Goal: Task Accomplishment & Management: Use online tool/utility

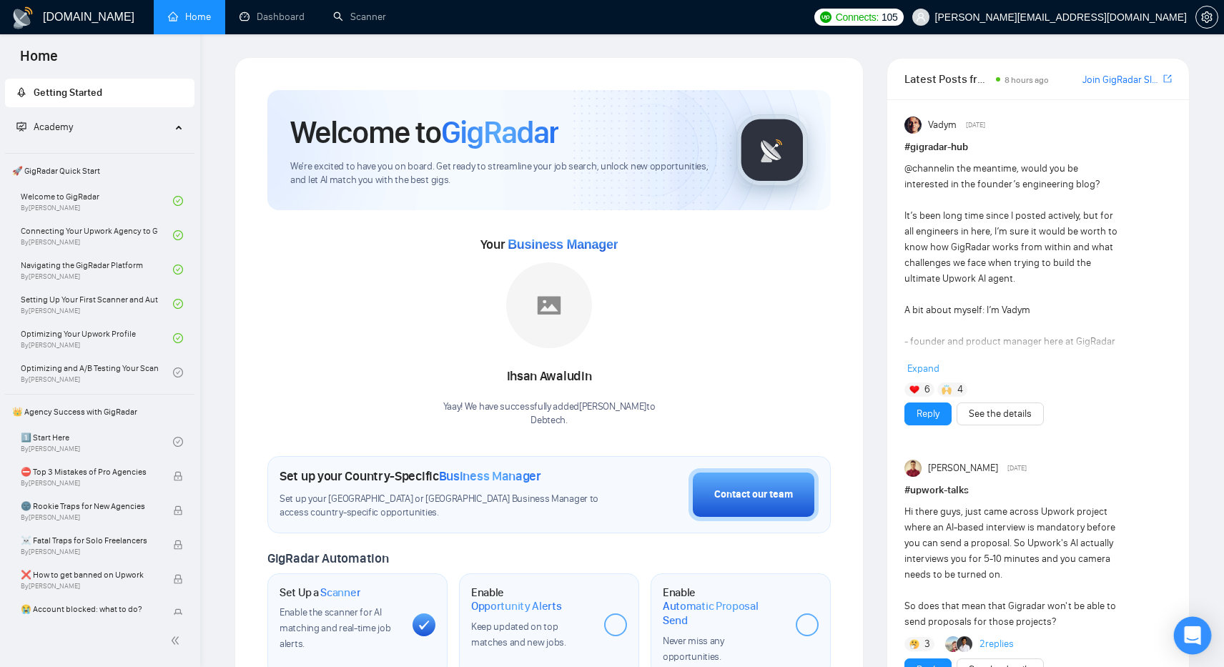
click at [1184, 625] on div "Open Intercom Messenger" at bounding box center [1193, 636] width 38 height 38
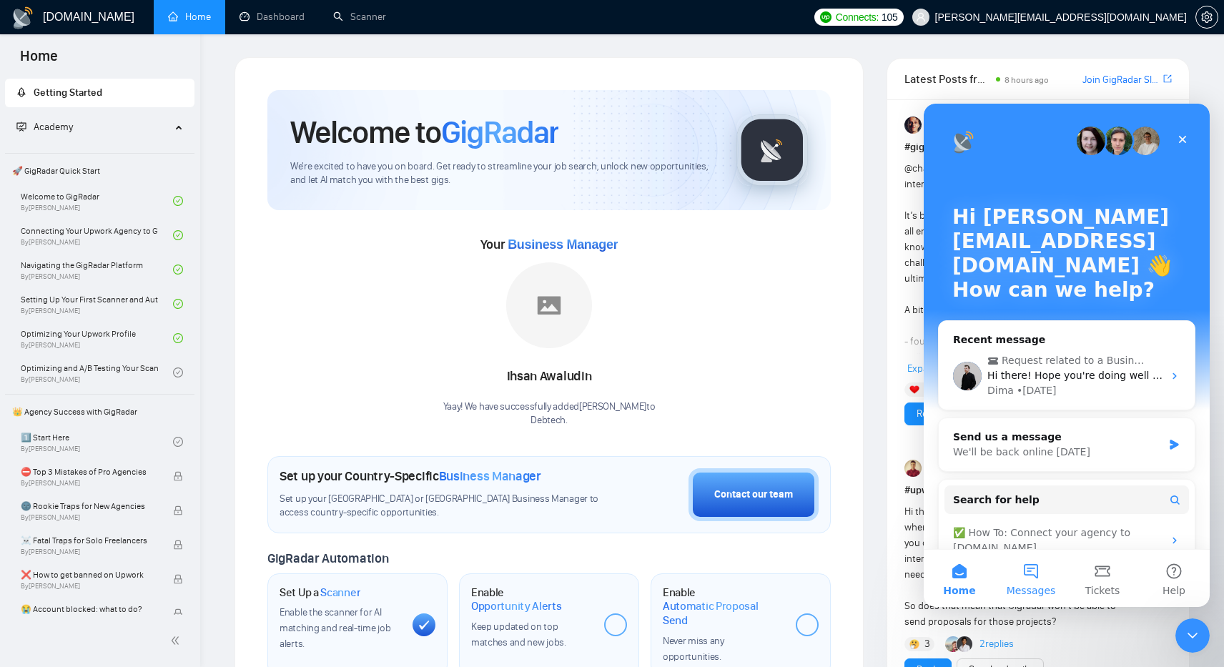
click at [1031, 581] on button "Messages" at bounding box center [1030, 578] width 71 height 57
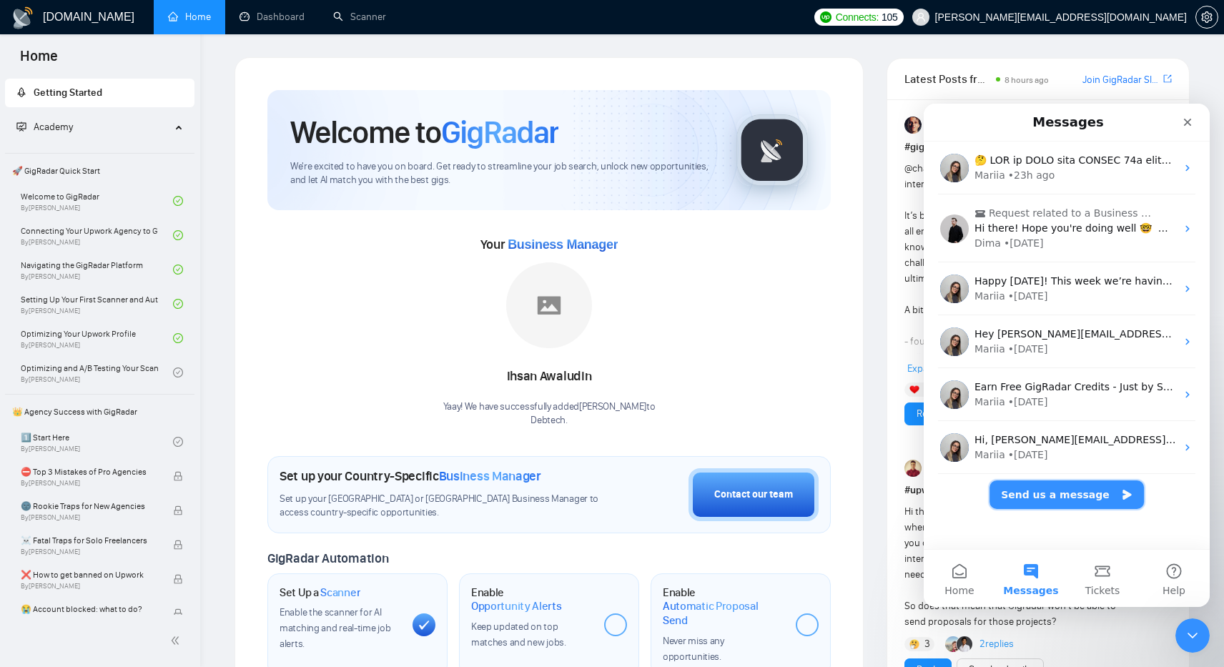
click at [1062, 496] on button "Send us a message" at bounding box center [1066, 494] width 154 height 29
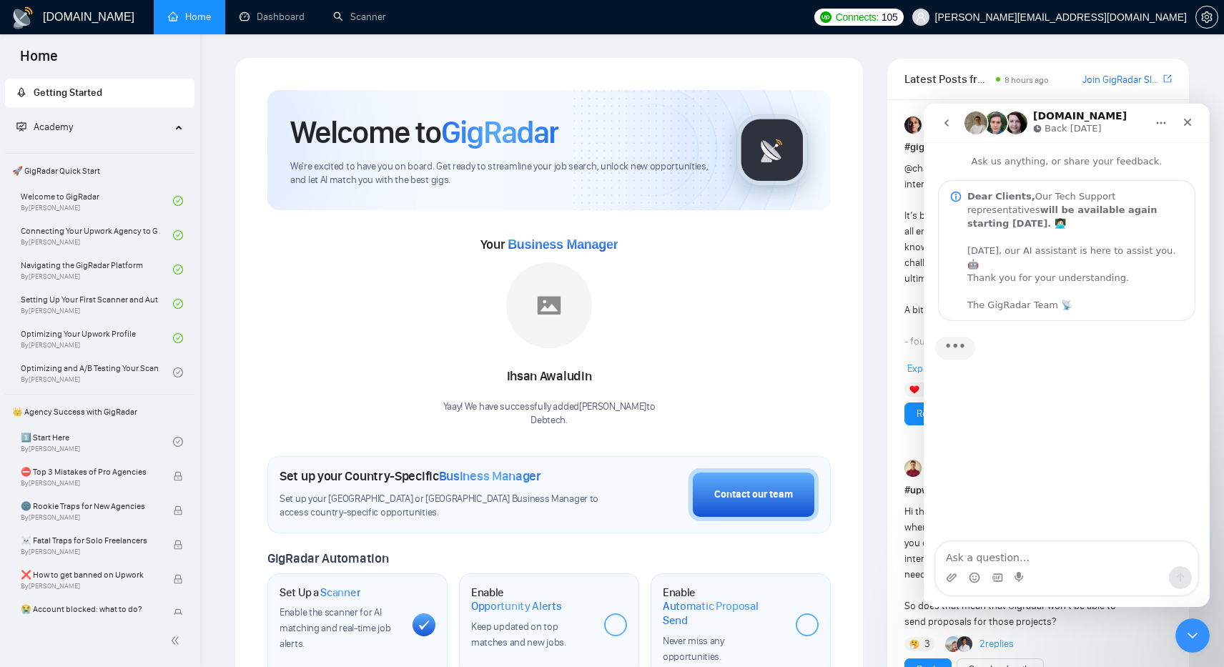
click at [1020, 554] on textarea "Ask a question…" at bounding box center [1067, 554] width 262 height 24
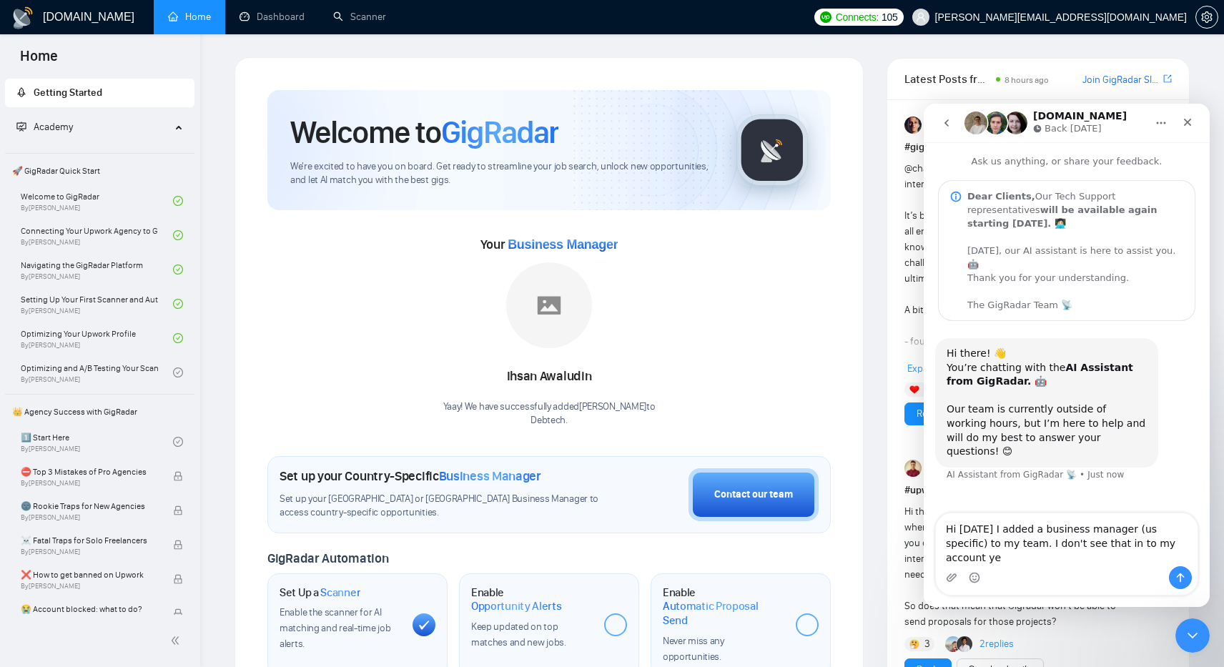
type textarea "Hi [DATE] I added a business manager (us specific) to my team. I don't see that…"
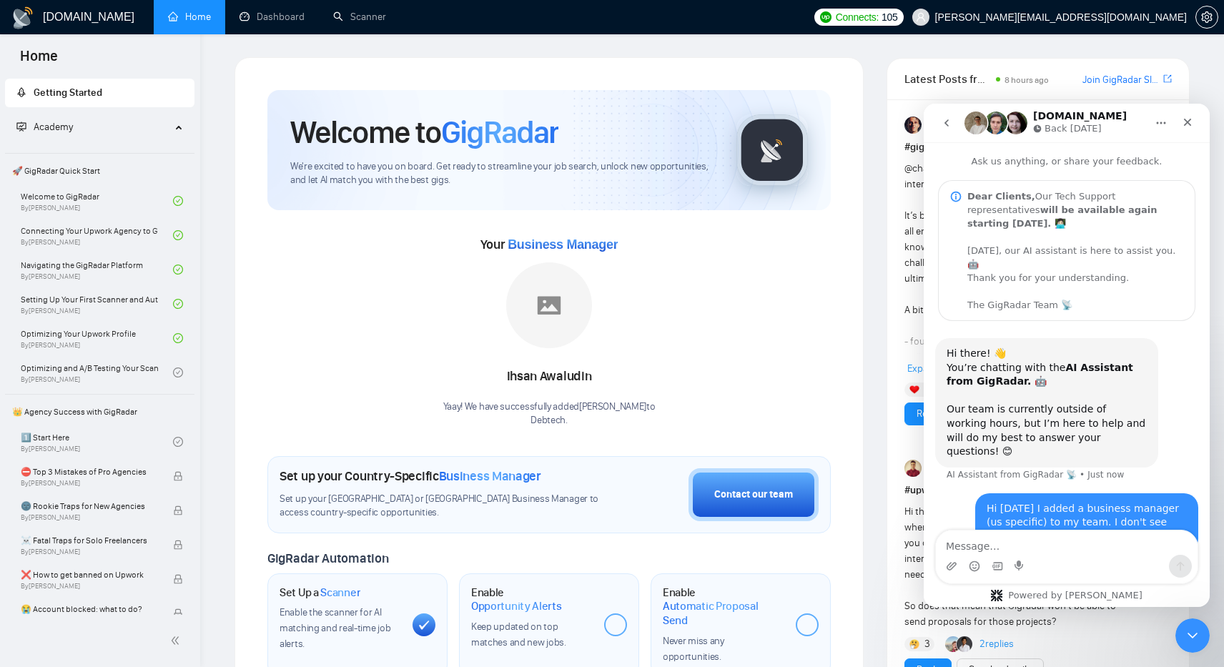
scroll to position [56, 0]
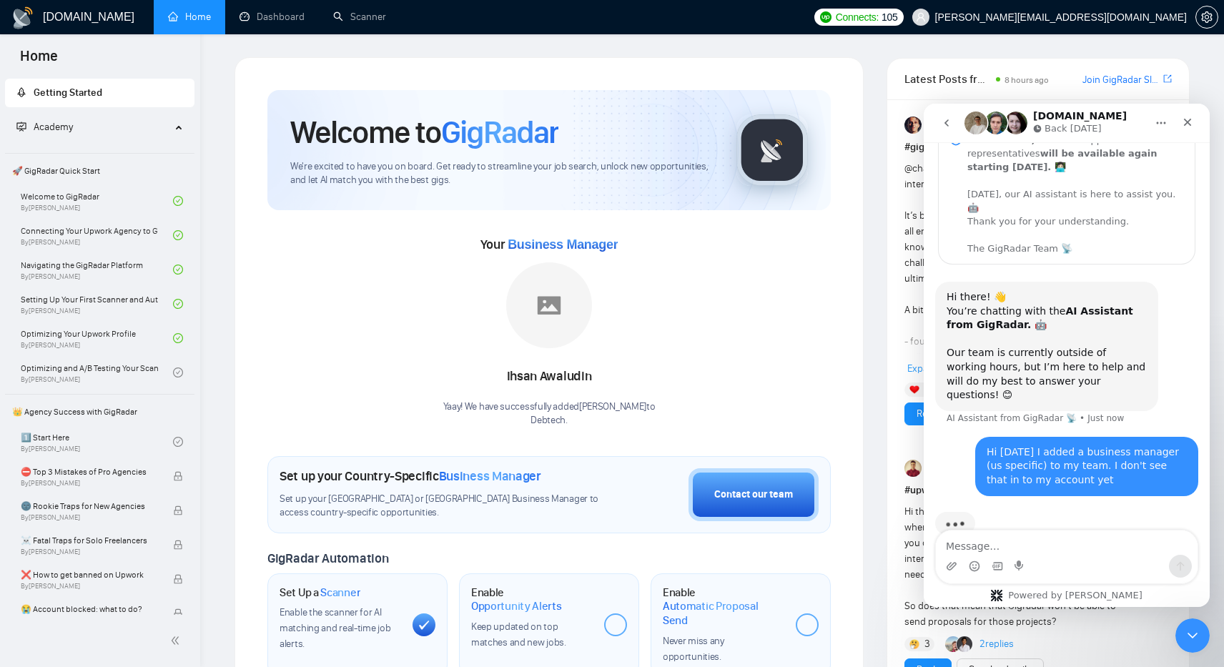
click at [739, 352] on div "Your Business Manager [PERSON_NAME] Yaay! We have successfully added [PERSON_NA…" at bounding box center [548, 330] width 563 height 194
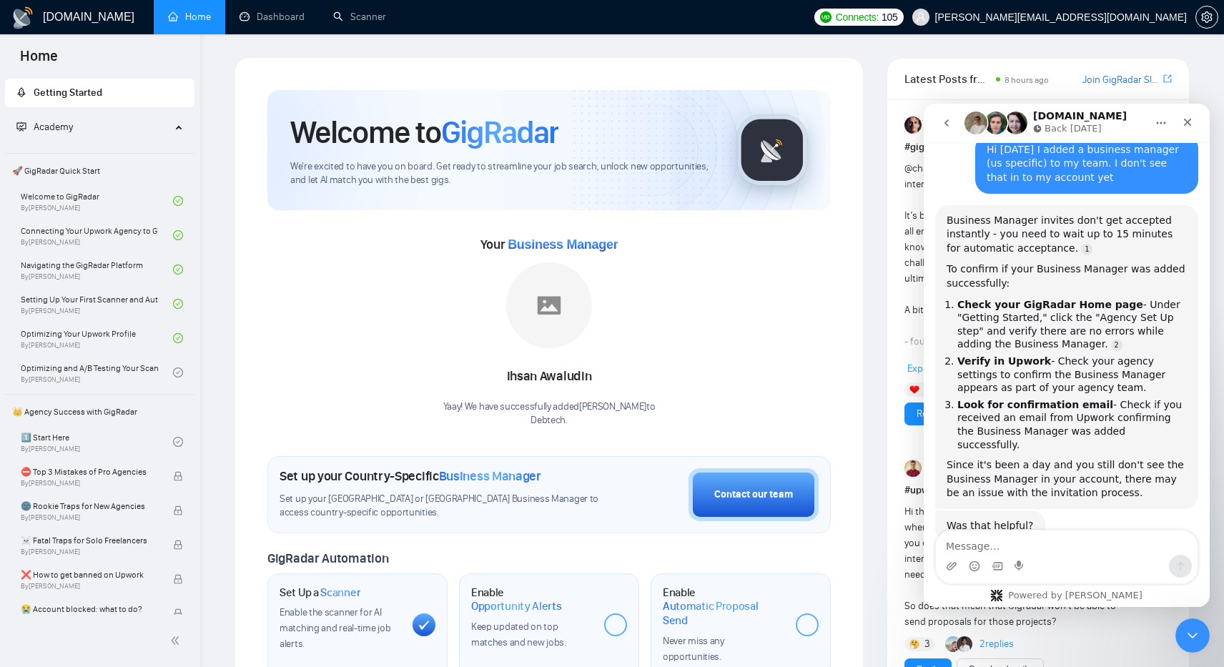
scroll to position [345, 0]
click at [74, 140] on span "Academy" at bounding box center [93, 127] width 154 height 29
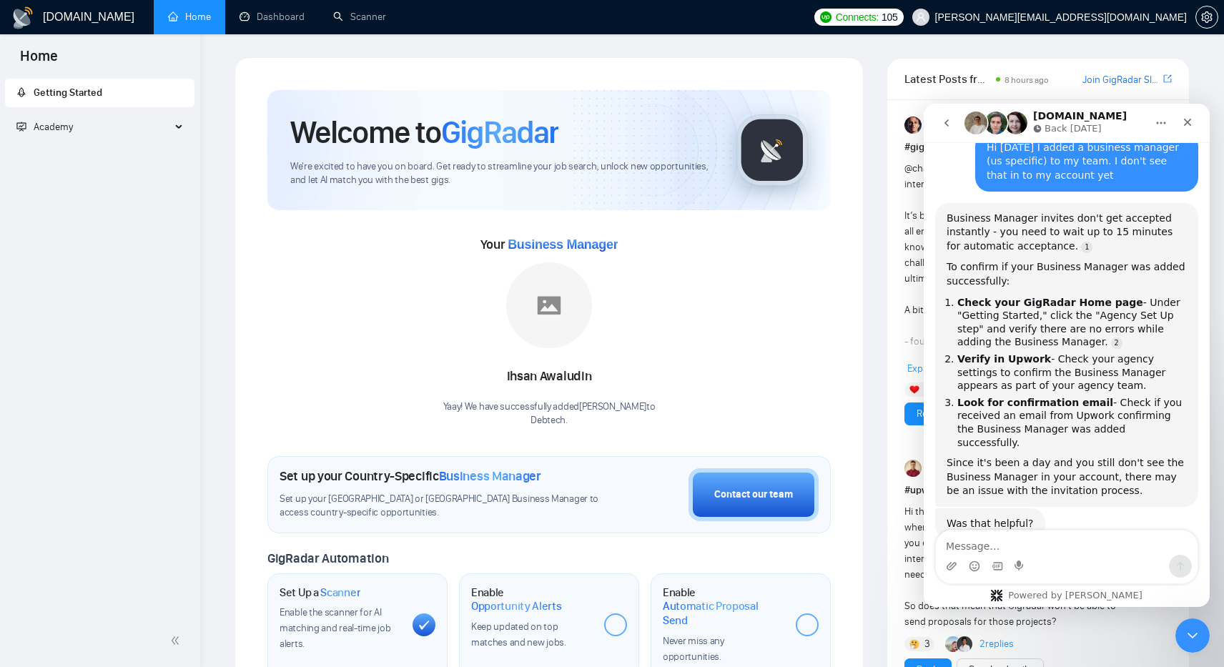
click at [73, 87] on span "Getting Started" at bounding box center [68, 92] width 69 height 12
click at [93, 99] on span "Getting Started" at bounding box center [99, 93] width 167 height 29
click at [40, 129] on span "Academy" at bounding box center [53, 127] width 39 height 12
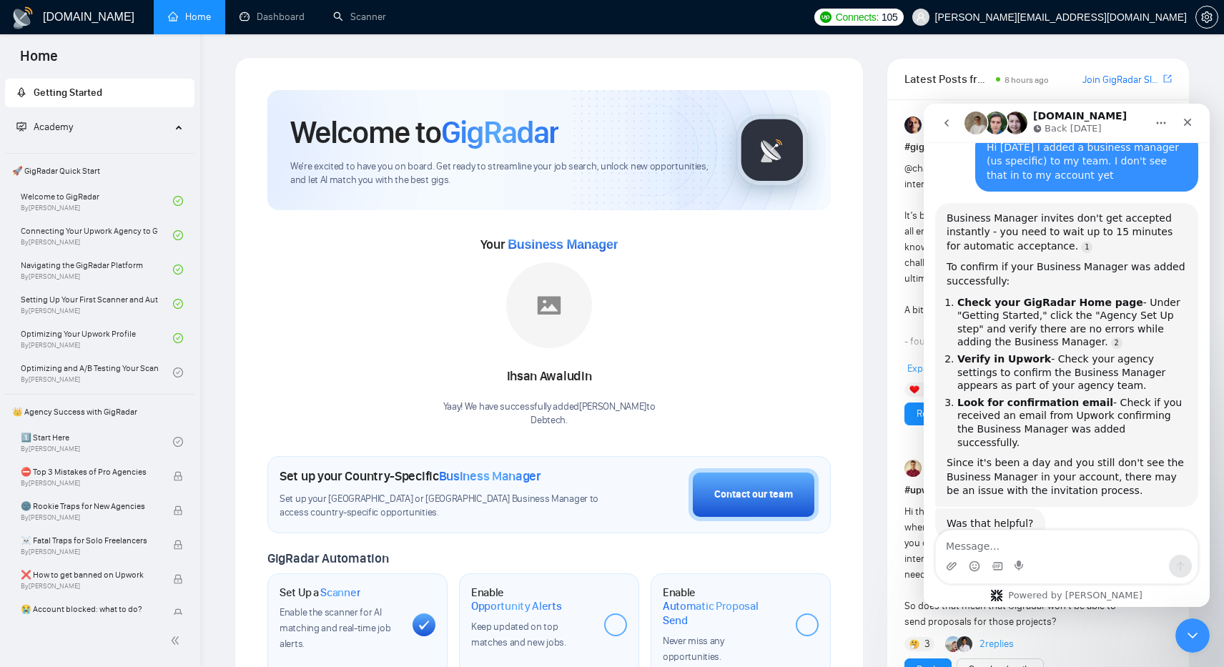
click at [53, 93] on span "Getting Started" at bounding box center [68, 92] width 69 height 12
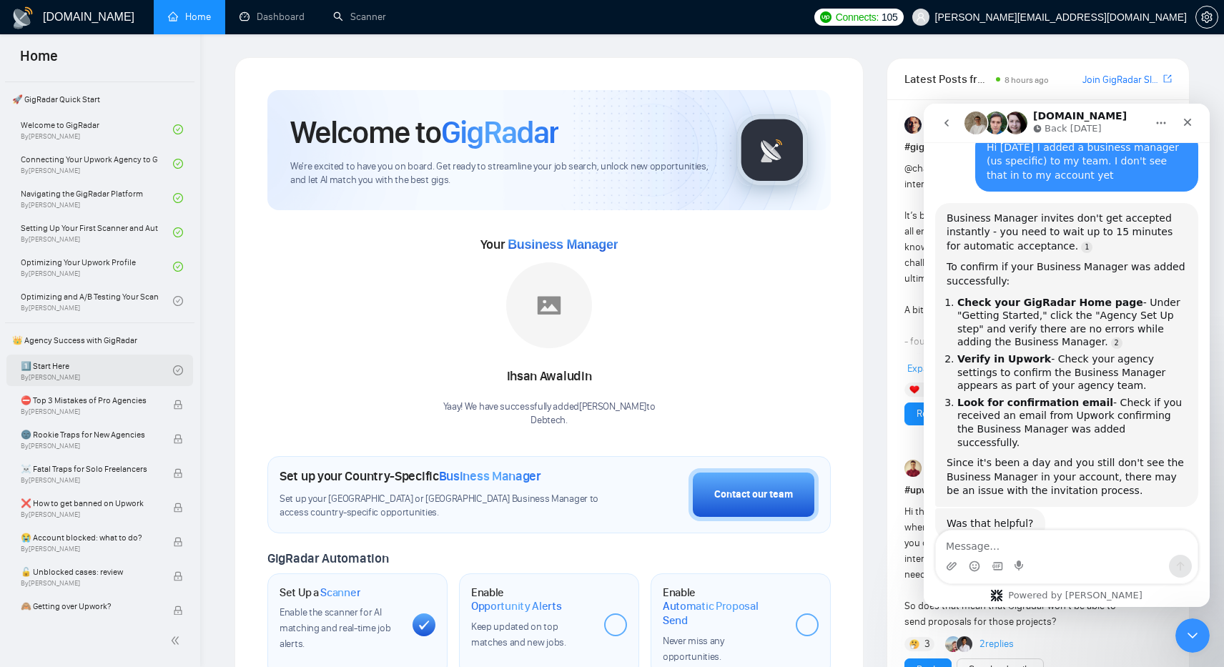
scroll to position [73, 0]
click at [91, 366] on link "1️⃣ Start Here By [PERSON_NAME]" at bounding box center [97, 368] width 152 height 31
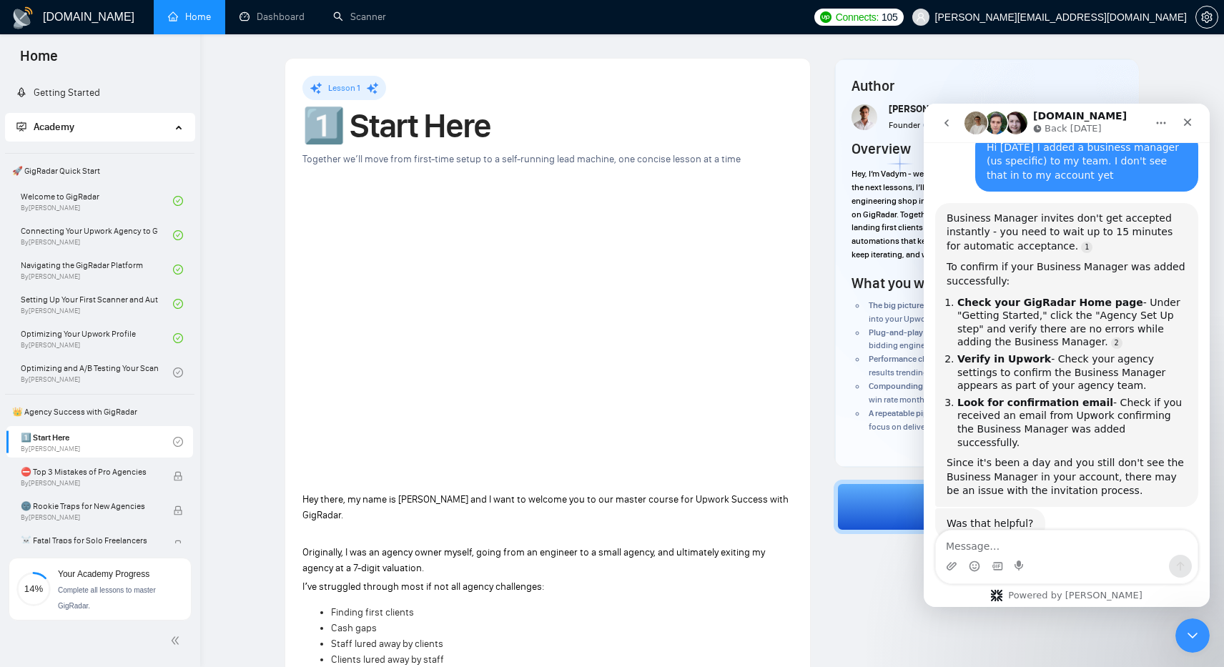
click at [119, 122] on span "Academy" at bounding box center [93, 127] width 154 height 29
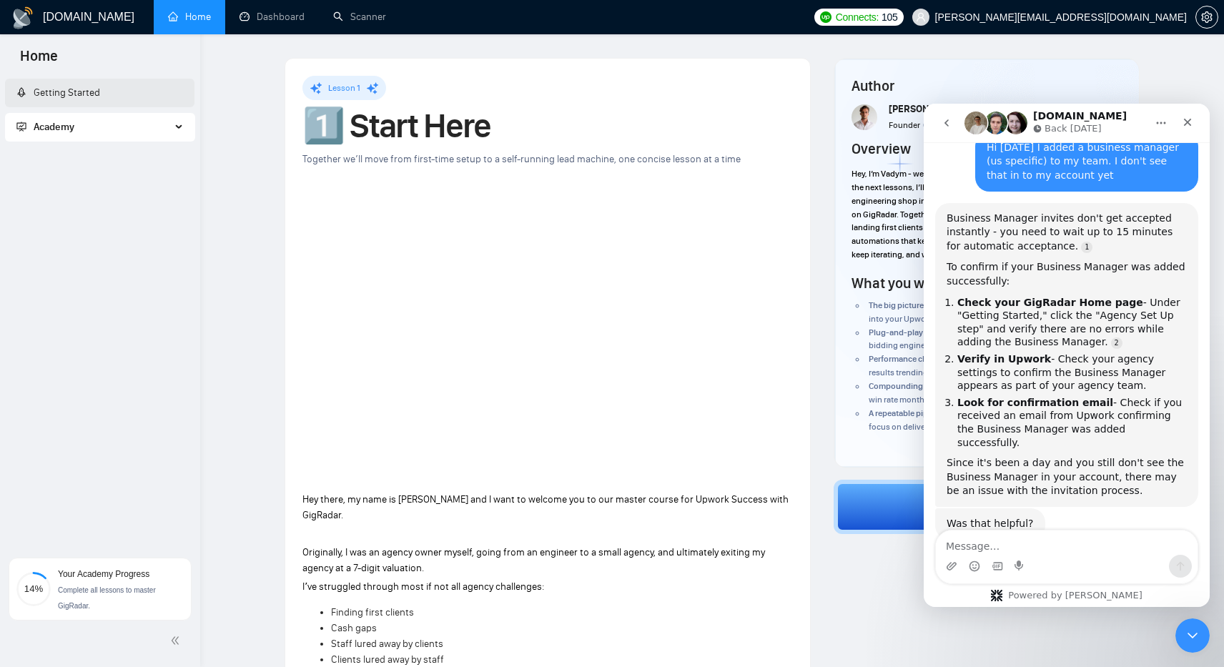
click at [82, 98] on link "Getting Started" at bounding box center [58, 92] width 84 height 12
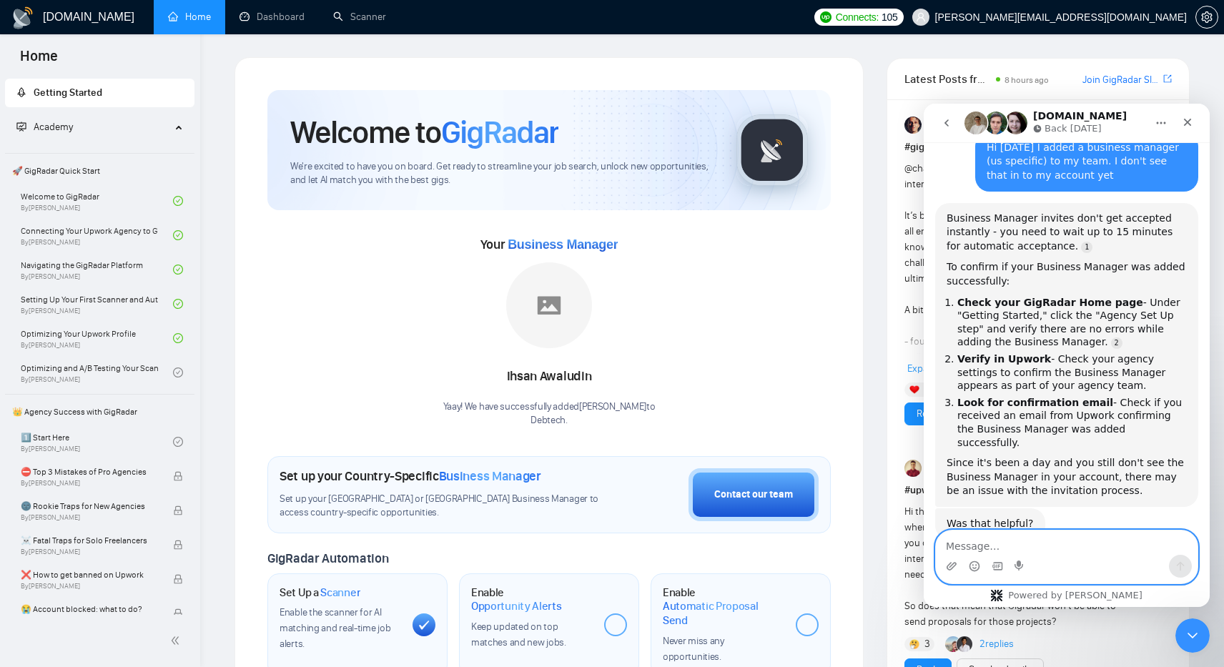
click at [978, 543] on textarea "Message…" at bounding box center [1067, 542] width 262 height 24
type textarea "y"
click at [534, 327] on img at bounding box center [549, 305] width 86 height 86
click at [1031, 530] on div "Intercom messenger" at bounding box center [1066, 557] width 263 height 54
click at [1031, 541] on textarea "Message…" at bounding box center [1067, 542] width 262 height 24
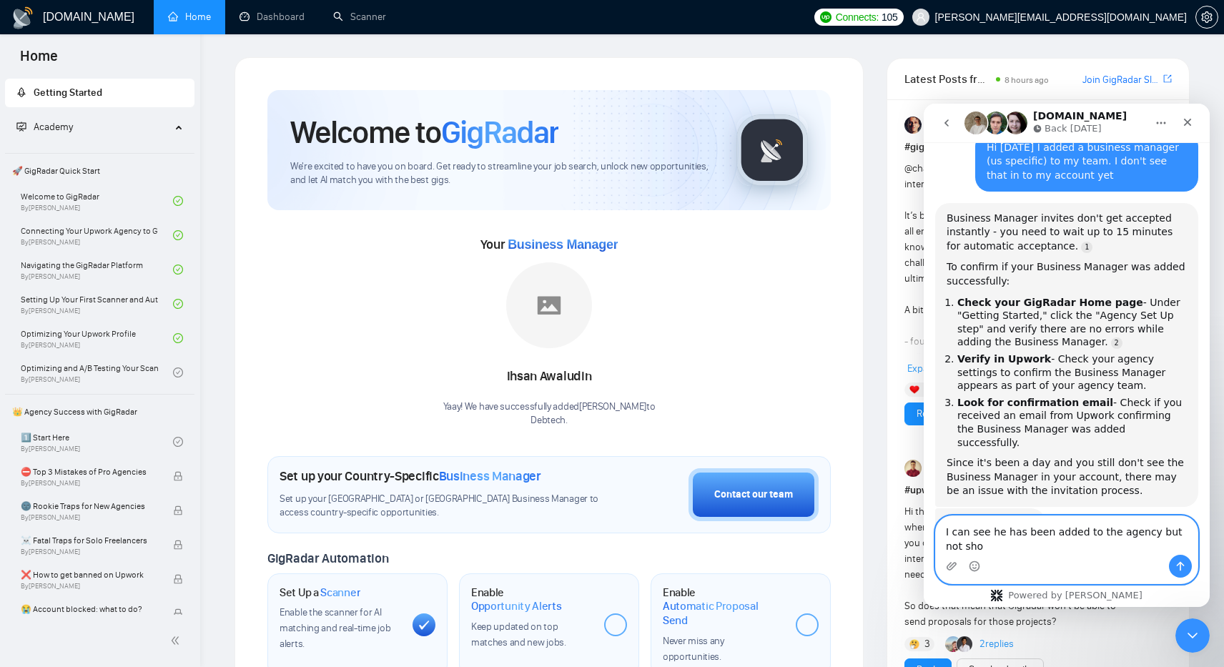
scroll to position [359, 0]
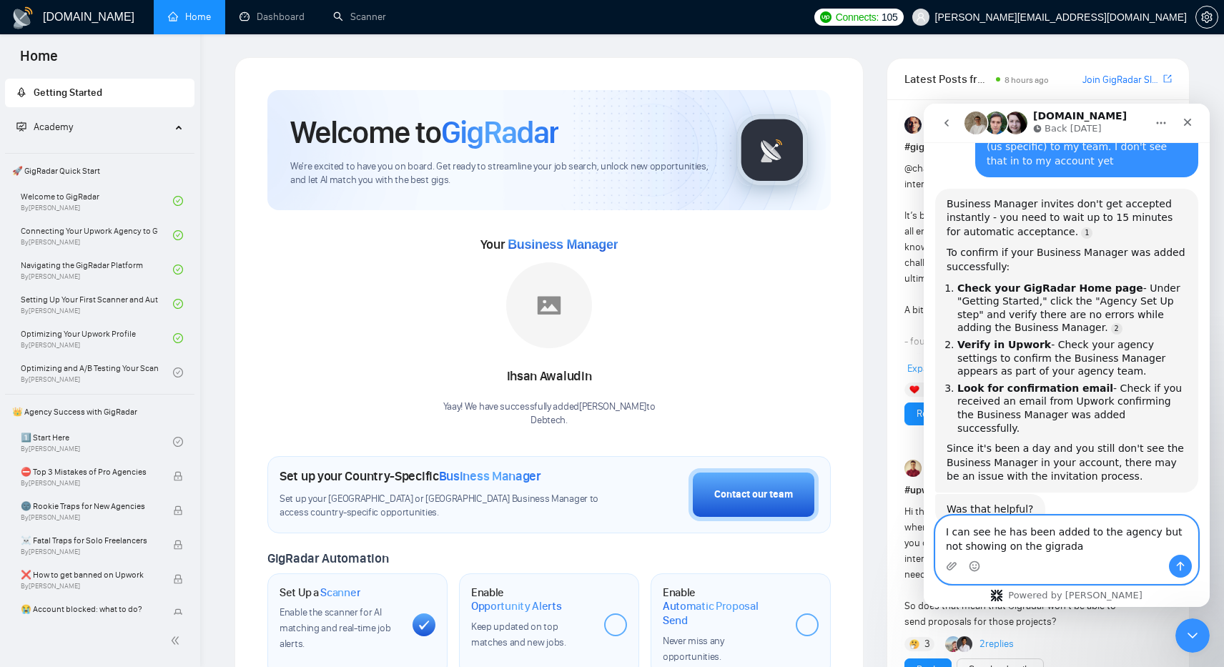
type textarea "I can see he has been added to the agency but not showing on the gigradar"
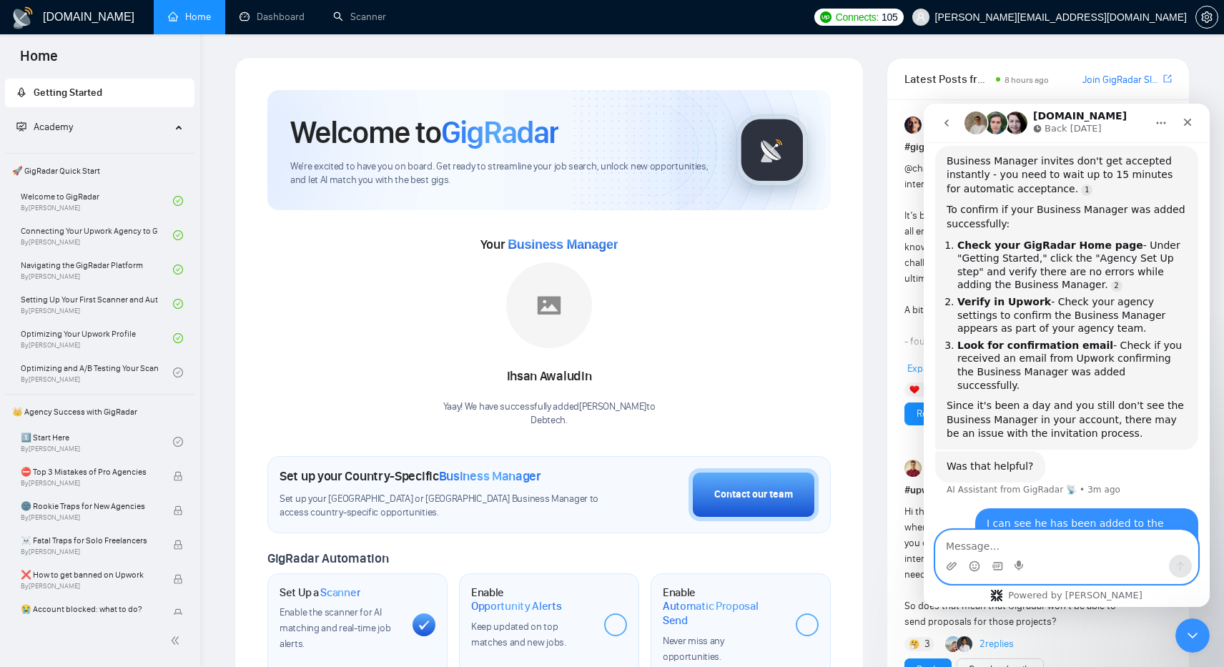
scroll to position [447, 0]
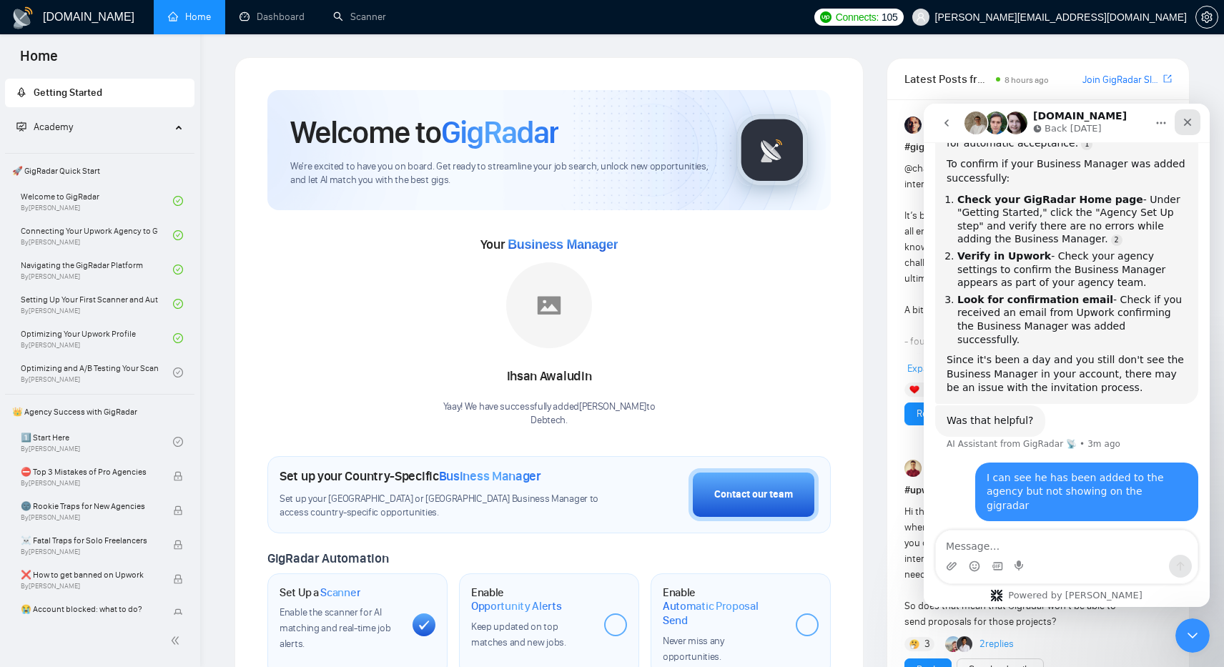
click at [1189, 119] on icon "Close" at bounding box center [1187, 122] width 11 height 11
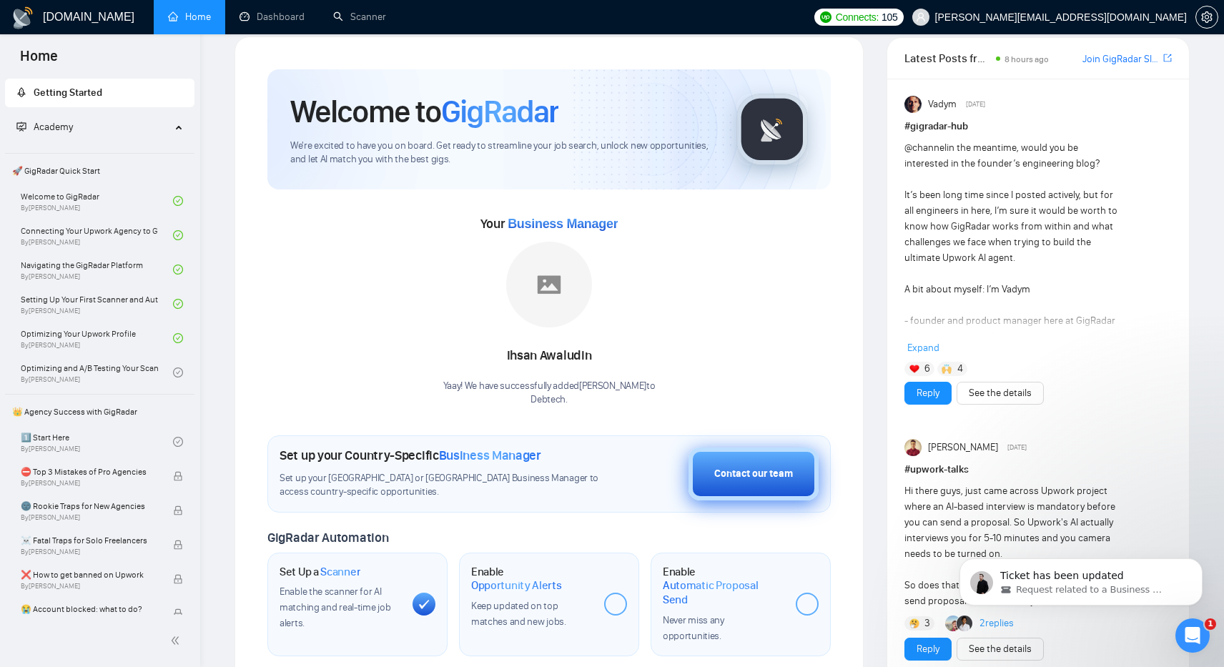
scroll to position [0, 0]
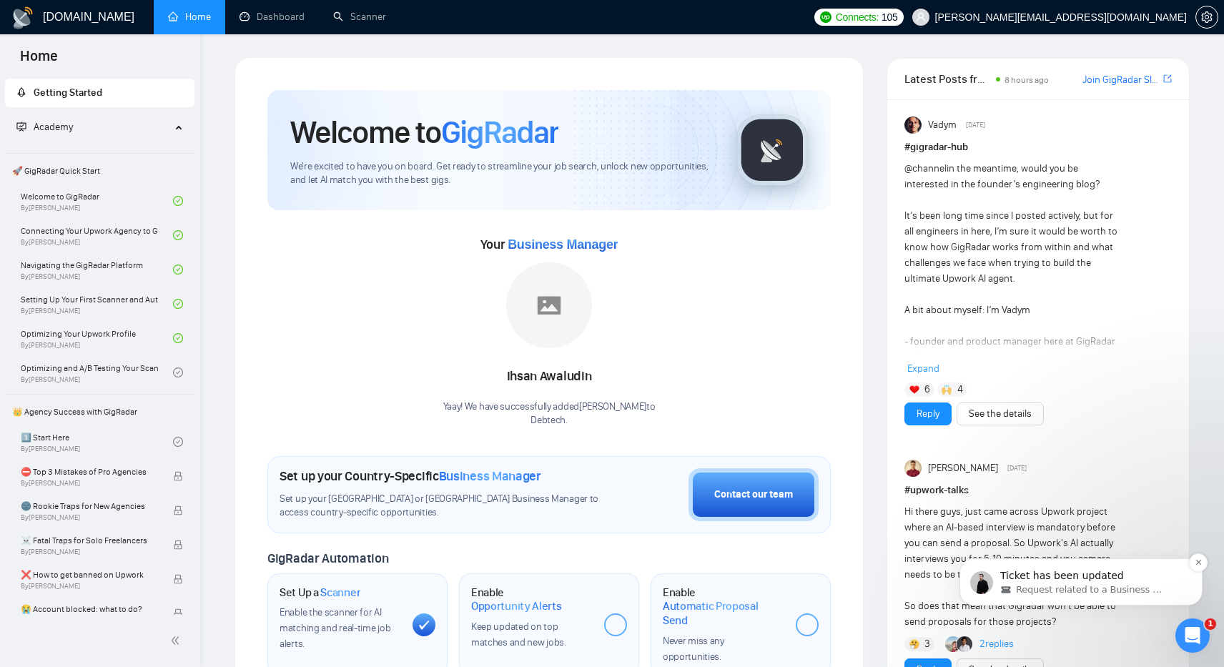
click at [1091, 585] on span "Request related to a Business Manager" at bounding box center [1089, 589] width 147 height 13
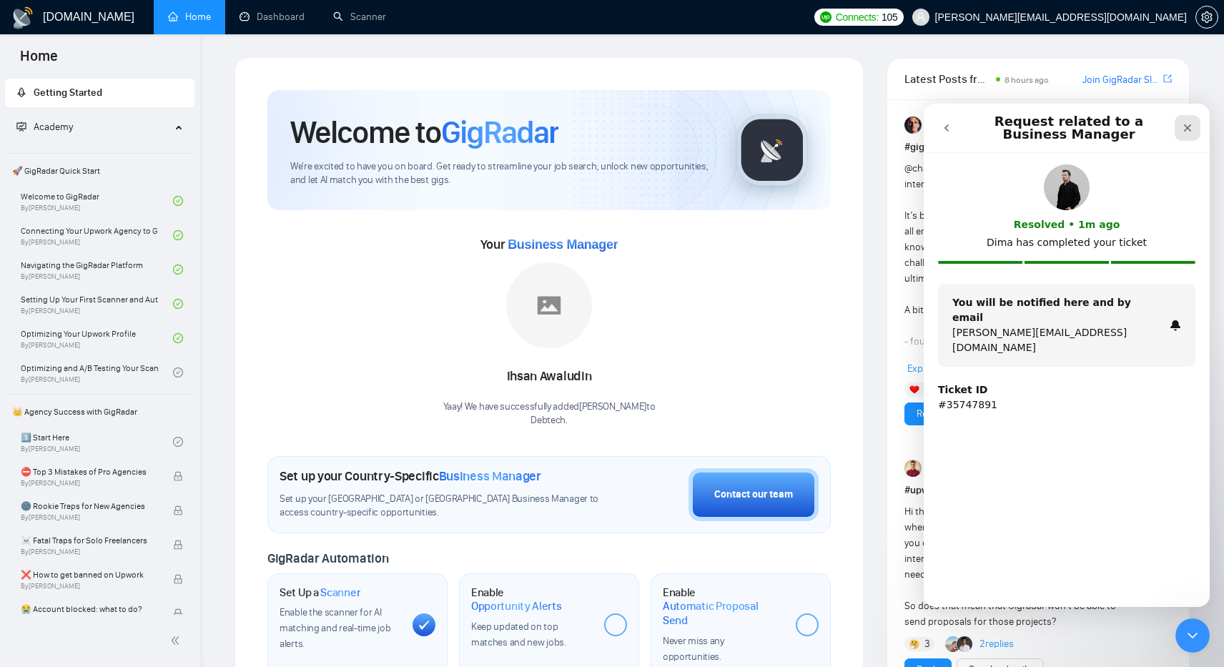
click at [1190, 129] on icon "Close" at bounding box center [1187, 127] width 11 height 11
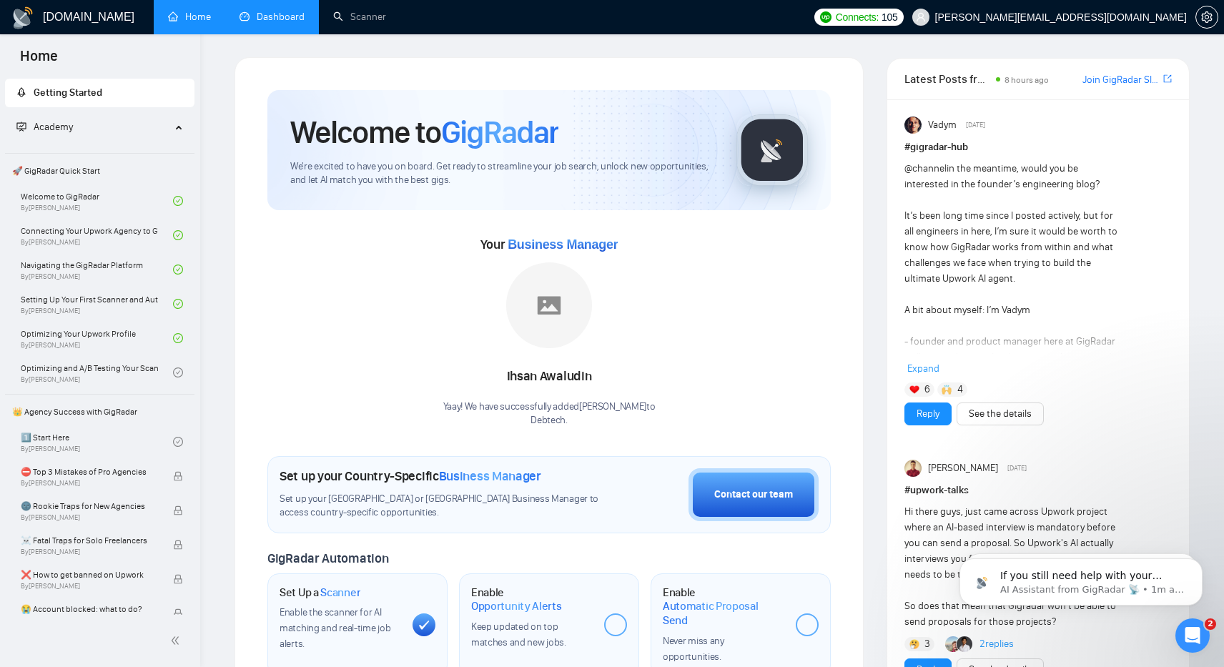
click at [272, 14] on link "Dashboard" at bounding box center [271, 17] width 65 height 12
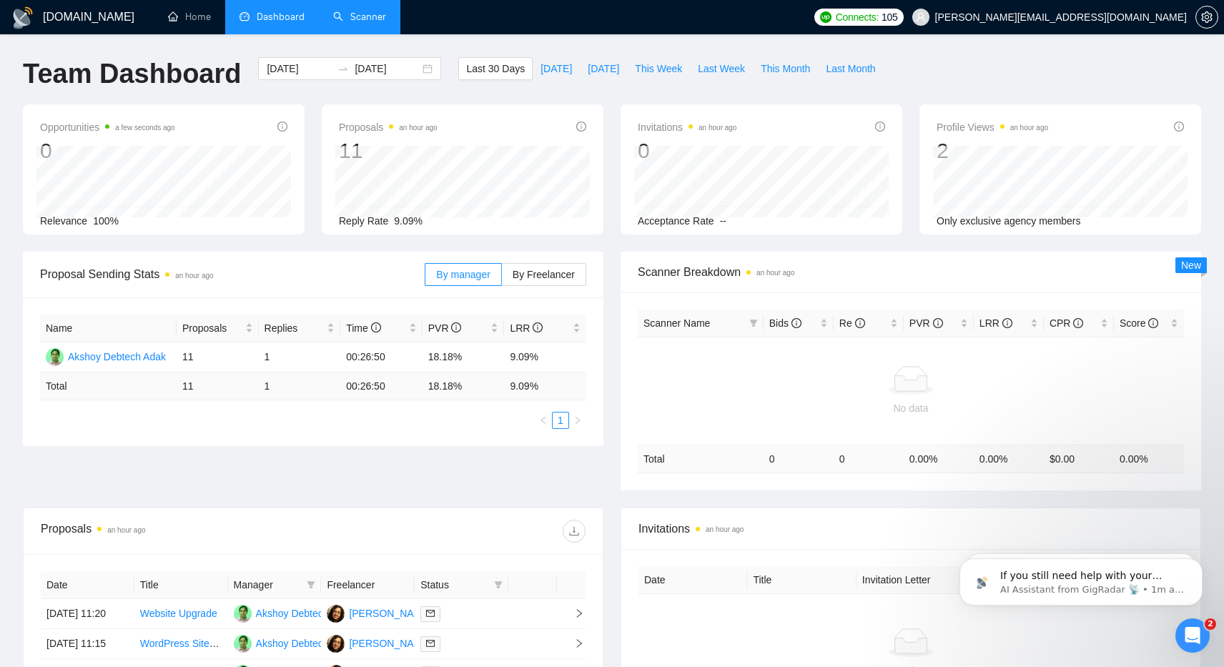
click at [370, 14] on link "Scanner" at bounding box center [359, 17] width 53 height 12
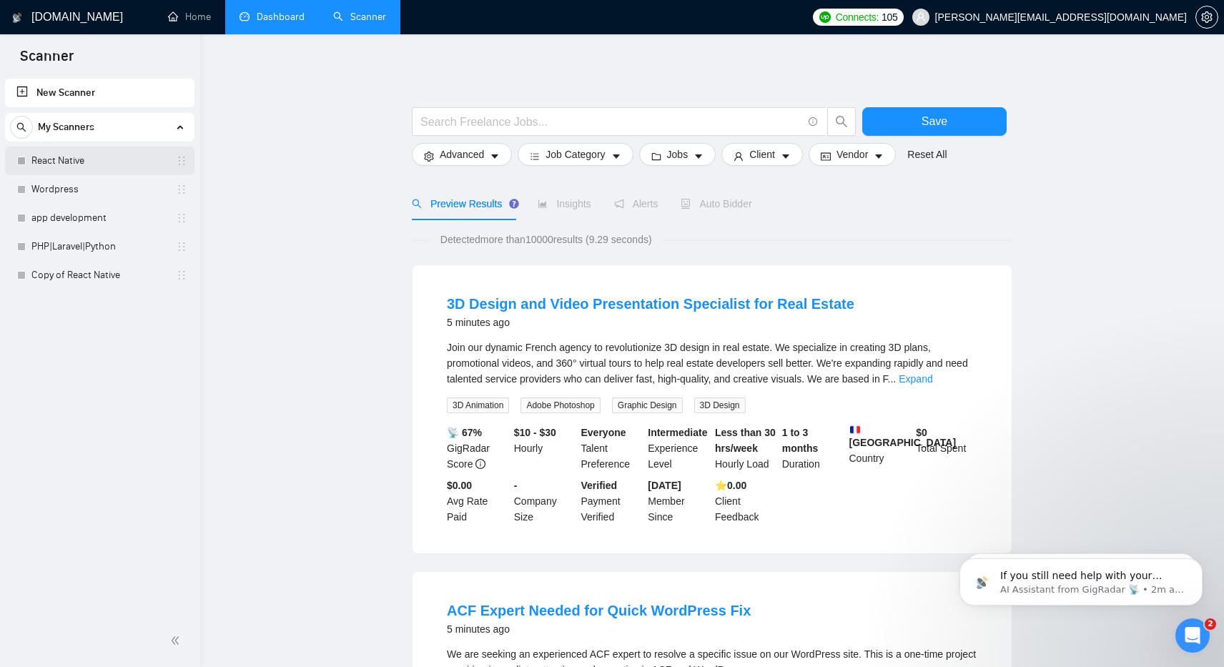
click at [47, 157] on link "React Native" at bounding box center [99, 161] width 136 height 29
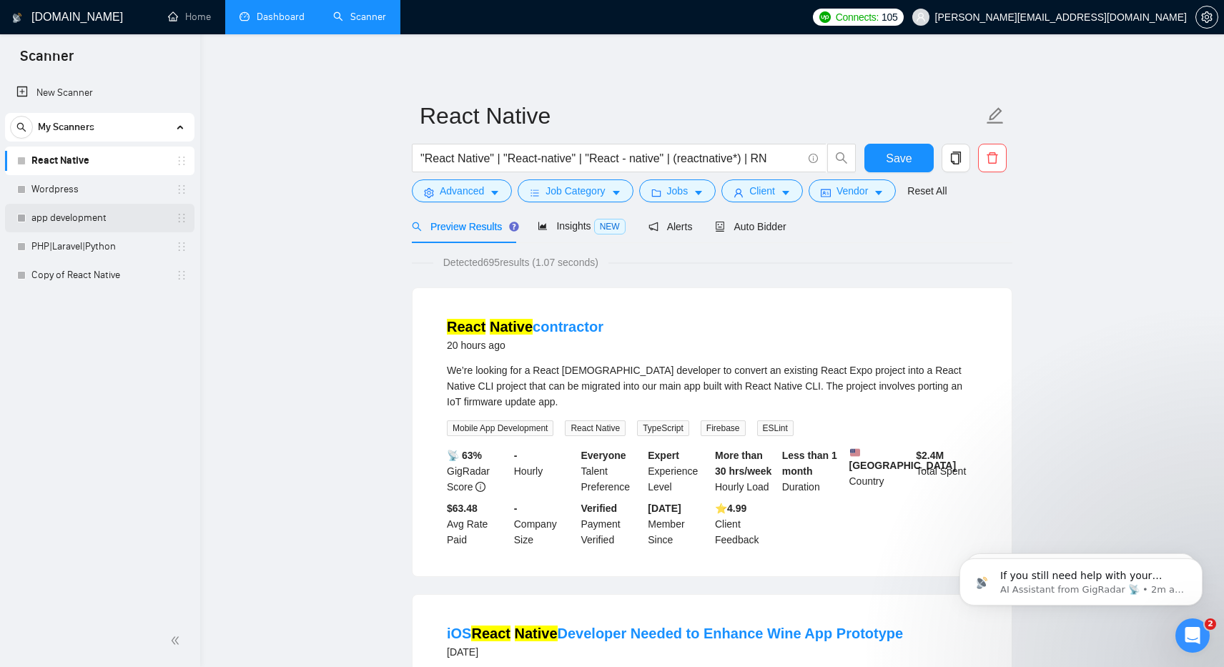
click at [79, 217] on link "app development" at bounding box center [99, 218] width 136 height 29
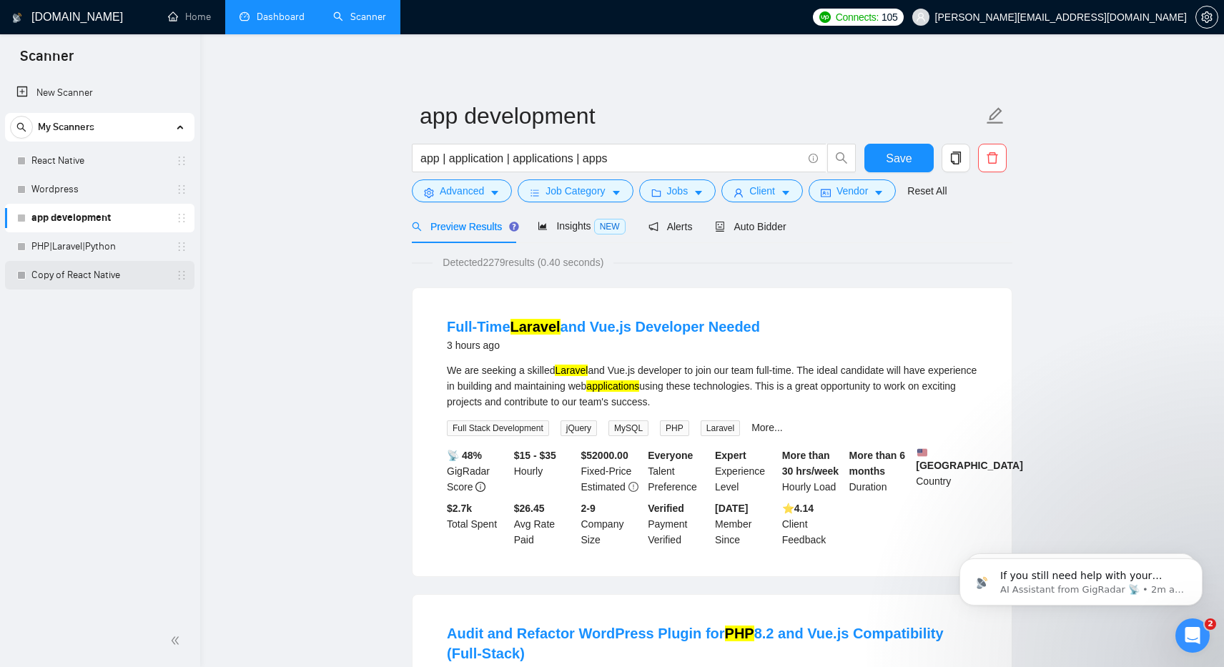
click at [93, 275] on link "Copy of React Native" at bounding box center [99, 275] width 136 height 29
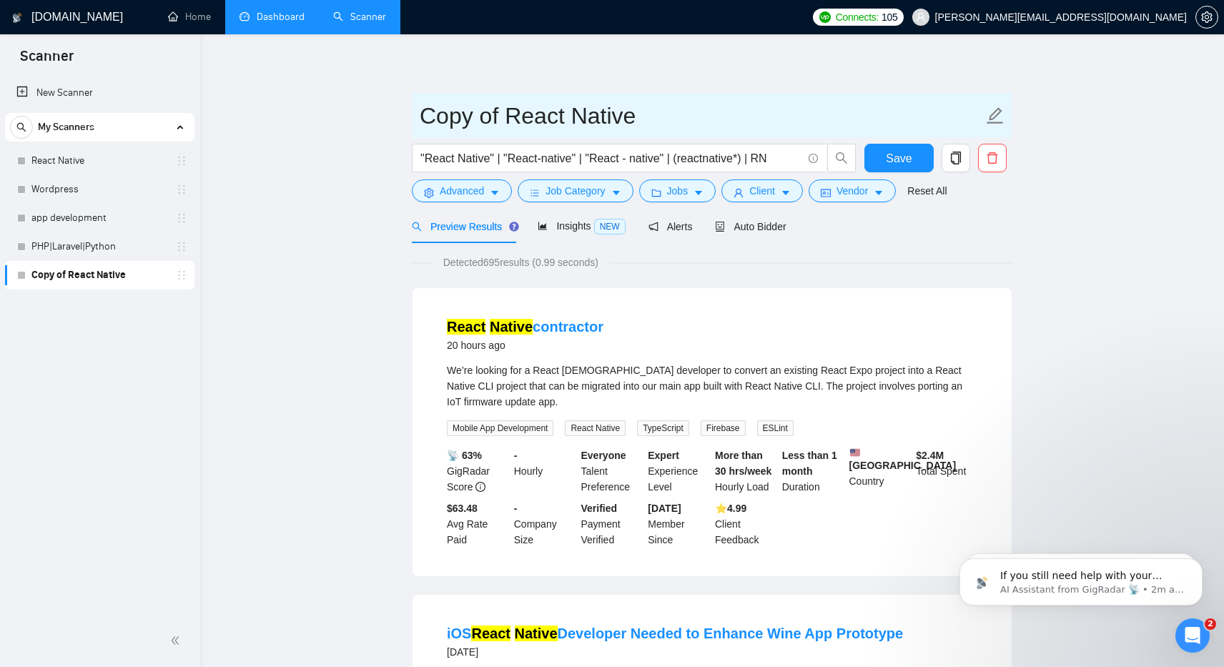
drag, startPoint x: 502, startPoint y: 118, endPoint x: 421, endPoint y: 119, distance: 80.8
click at [422, 119] on input "Copy of React Native" at bounding box center [701, 116] width 563 height 36
click at [558, 120] on input "React Native" at bounding box center [701, 116] width 563 height 36
type input "React Native -US only"
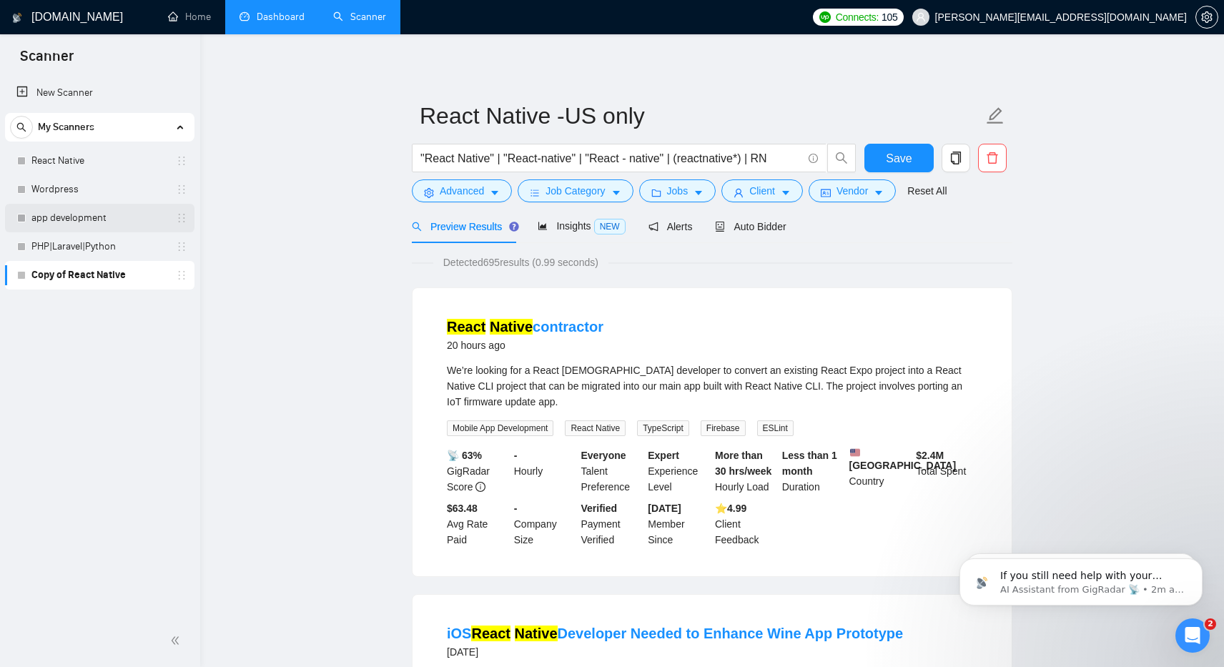
click at [46, 213] on link "app development" at bounding box center [99, 218] width 136 height 29
click at [898, 155] on span "Save" at bounding box center [899, 158] width 26 height 18
click at [72, 162] on link "React Native" at bounding box center [99, 161] width 136 height 29
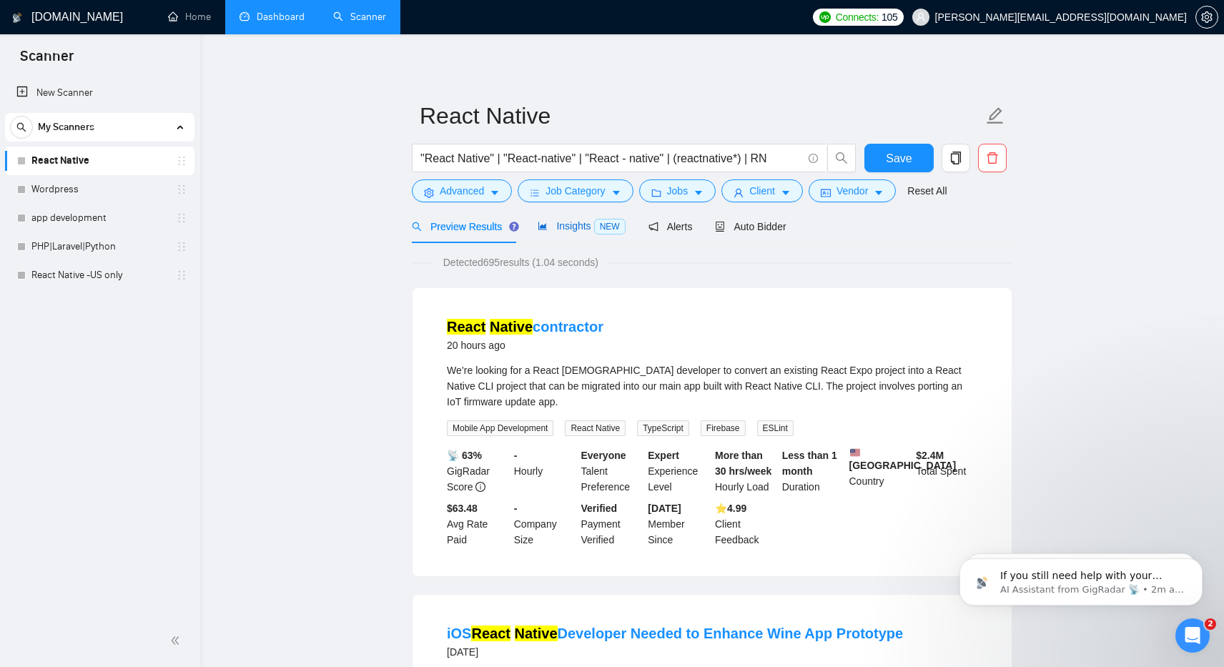
click at [579, 224] on span "Insights NEW" at bounding box center [581, 225] width 87 height 11
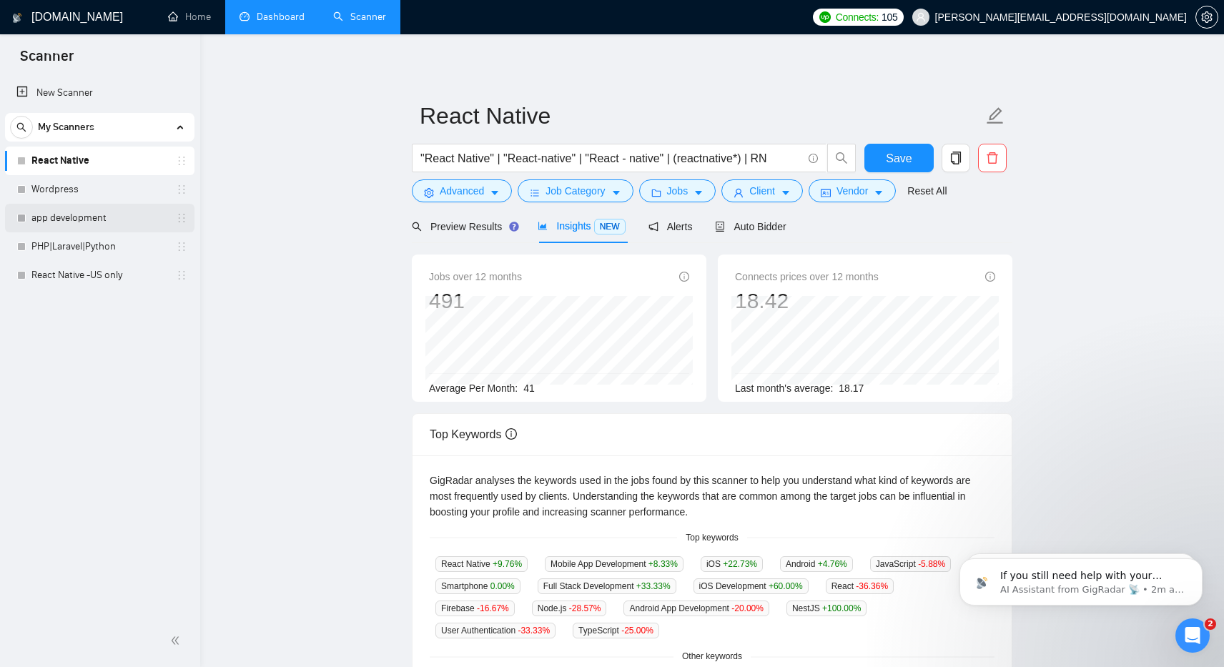
click at [59, 216] on link "app development" at bounding box center [99, 218] width 136 height 29
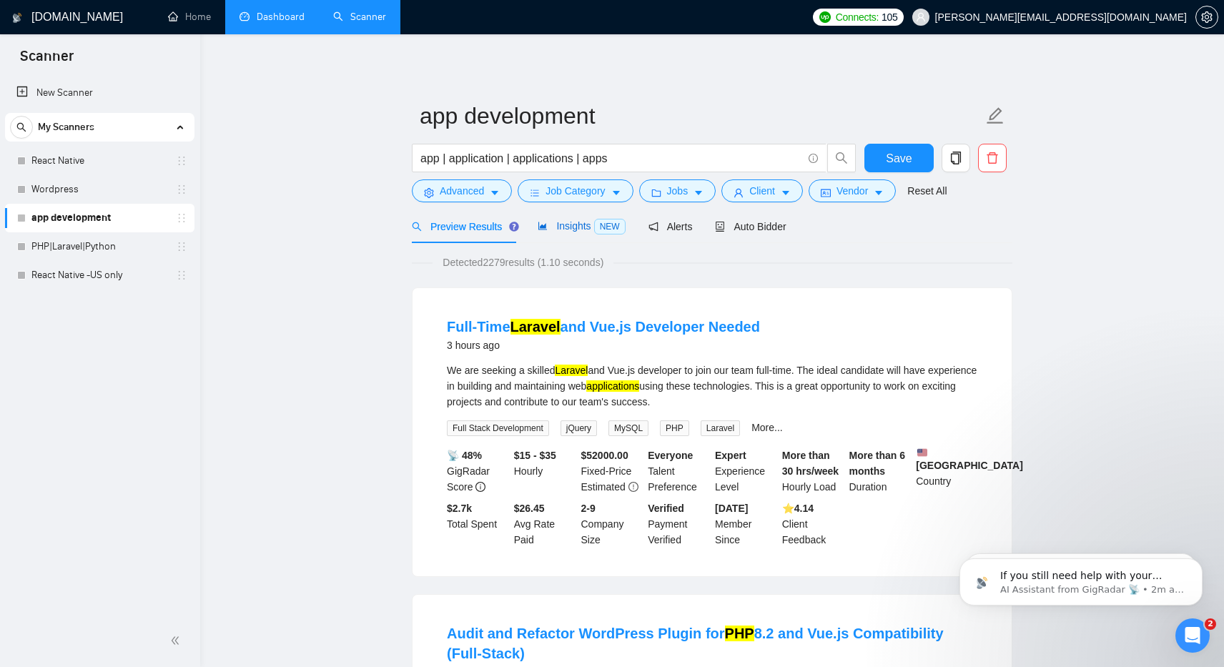
click at [594, 229] on span "Insights NEW" at bounding box center [581, 225] width 87 height 11
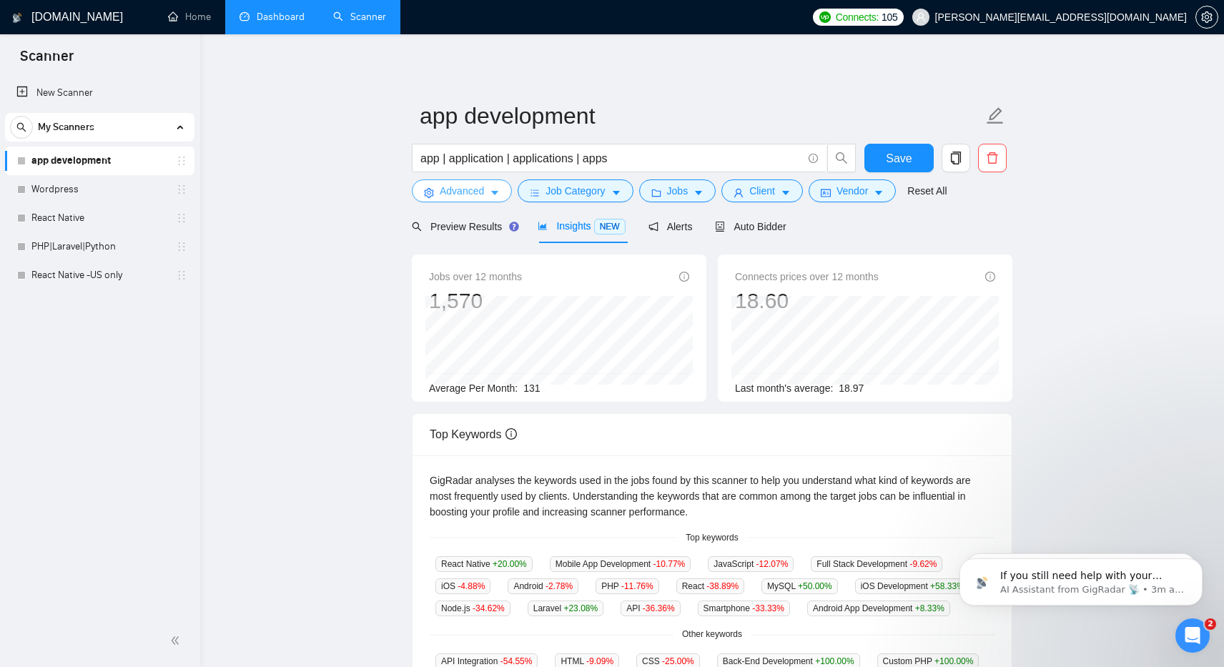
click at [467, 194] on span "Advanced" at bounding box center [462, 191] width 44 height 16
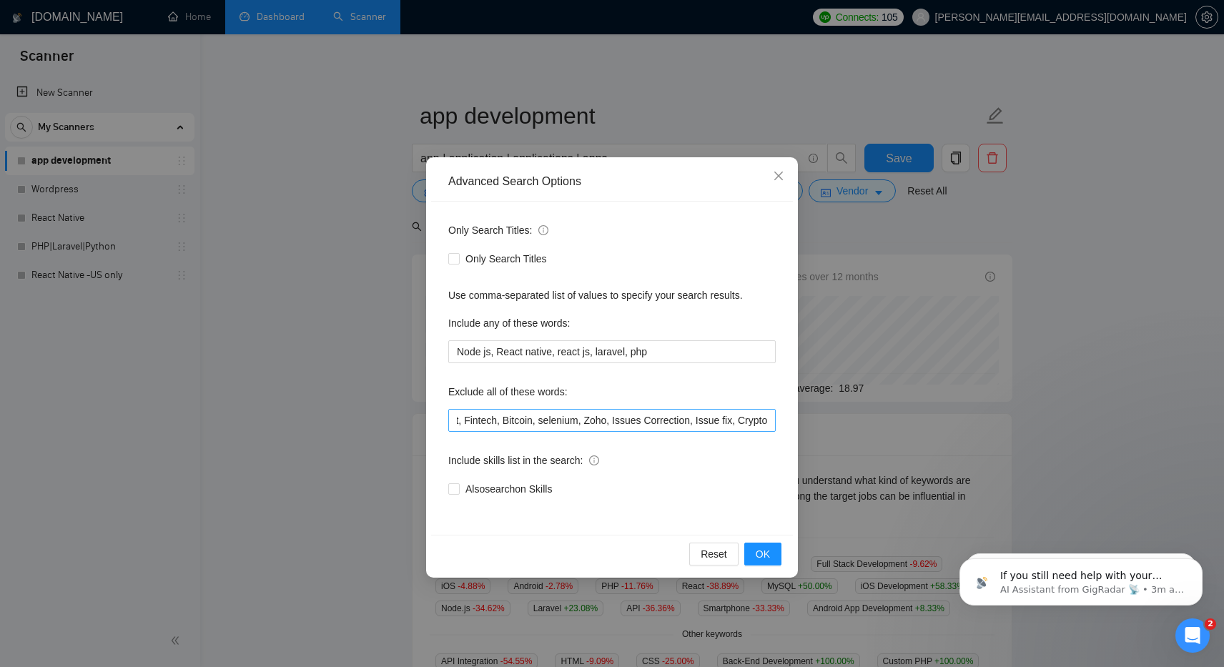
scroll to position [0, 27]
click at [768, 555] on span "OK" at bounding box center [763, 554] width 14 height 16
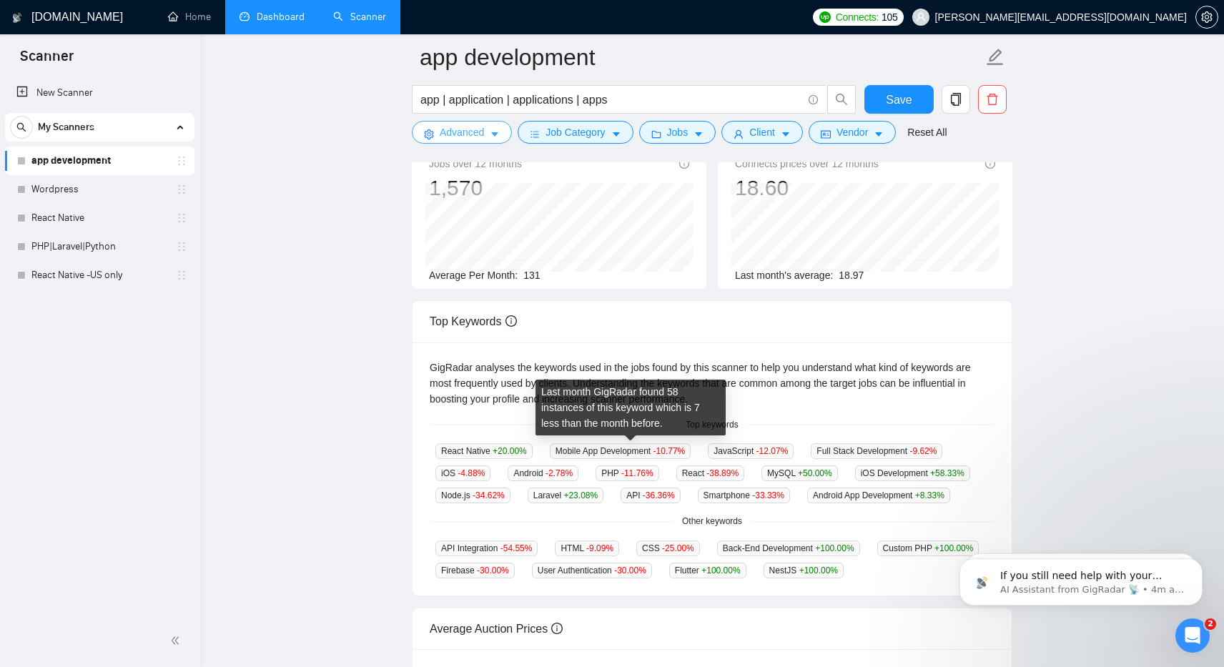
scroll to position [0, 0]
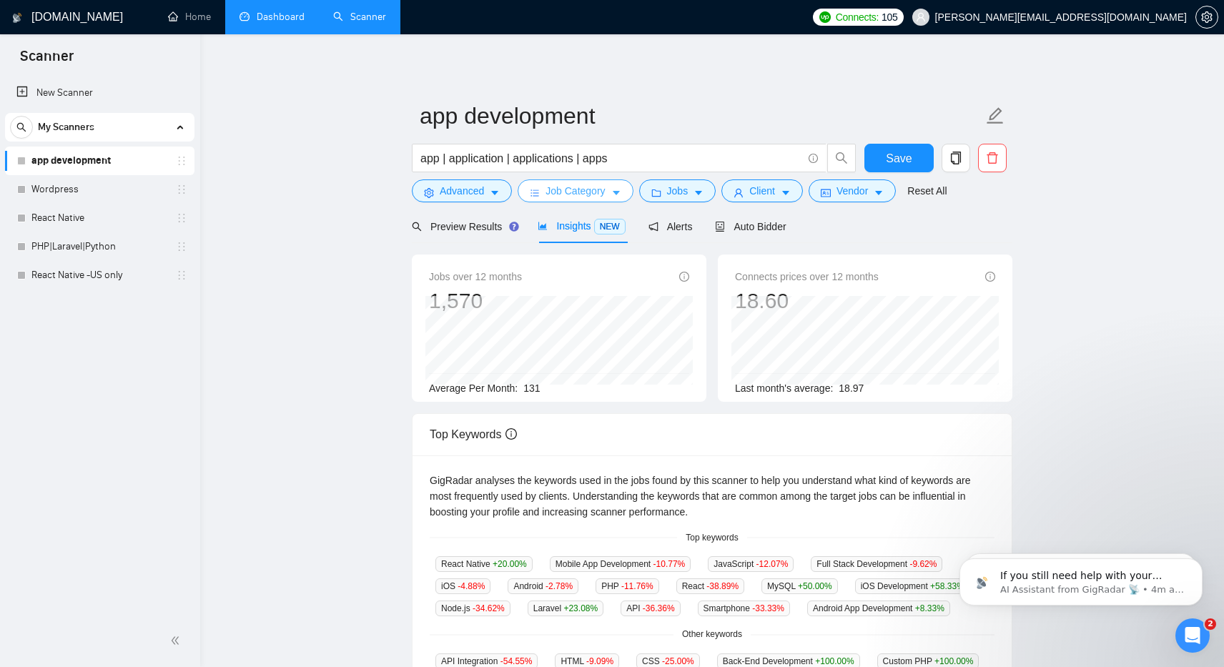
click at [580, 197] on span "Job Category" at bounding box center [574, 191] width 59 height 16
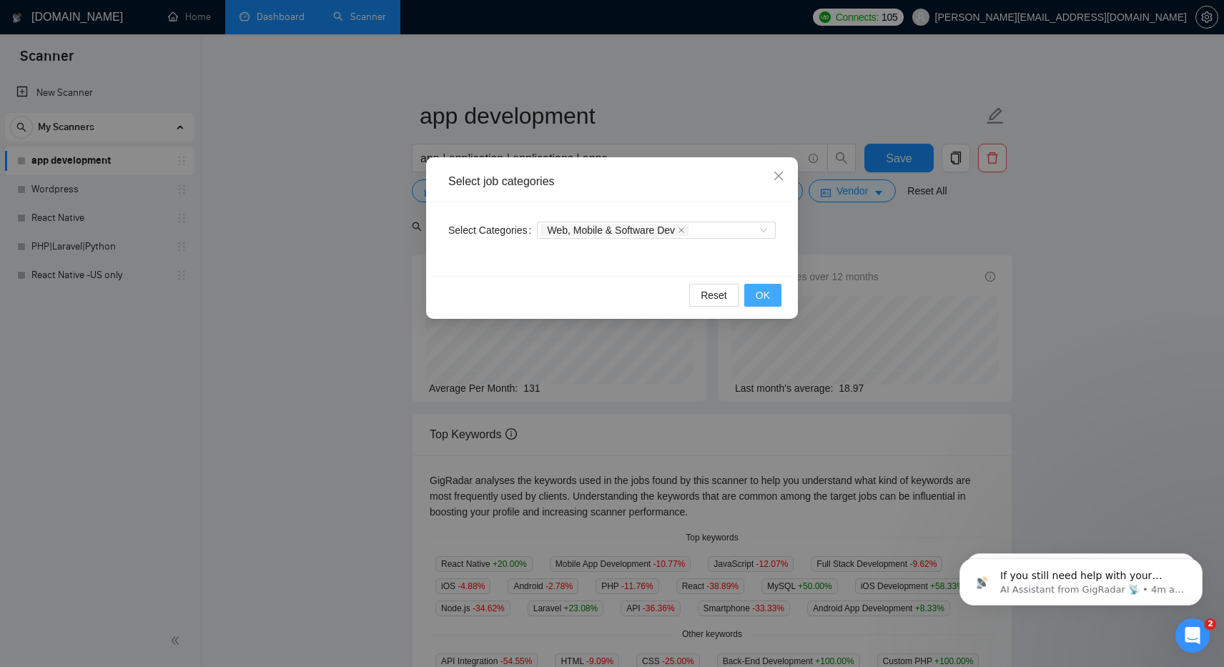
click at [768, 295] on span "OK" at bounding box center [763, 295] width 14 height 16
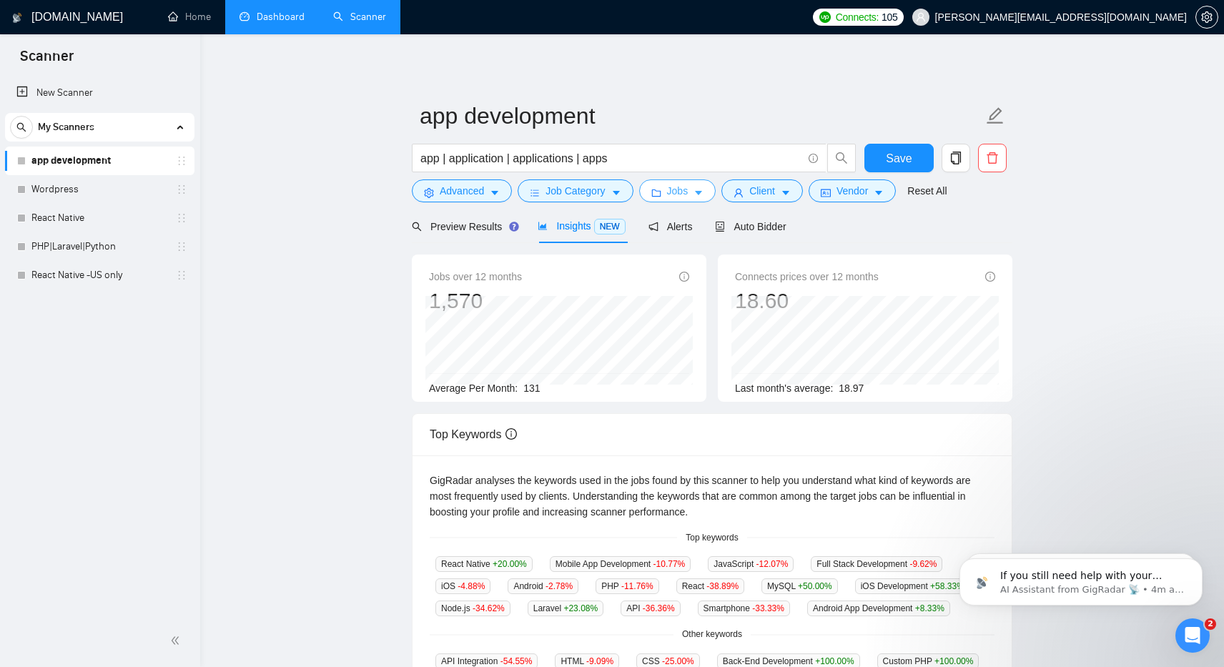
click at [682, 192] on span "Jobs" at bounding box center [677, 191] width 21 height 16
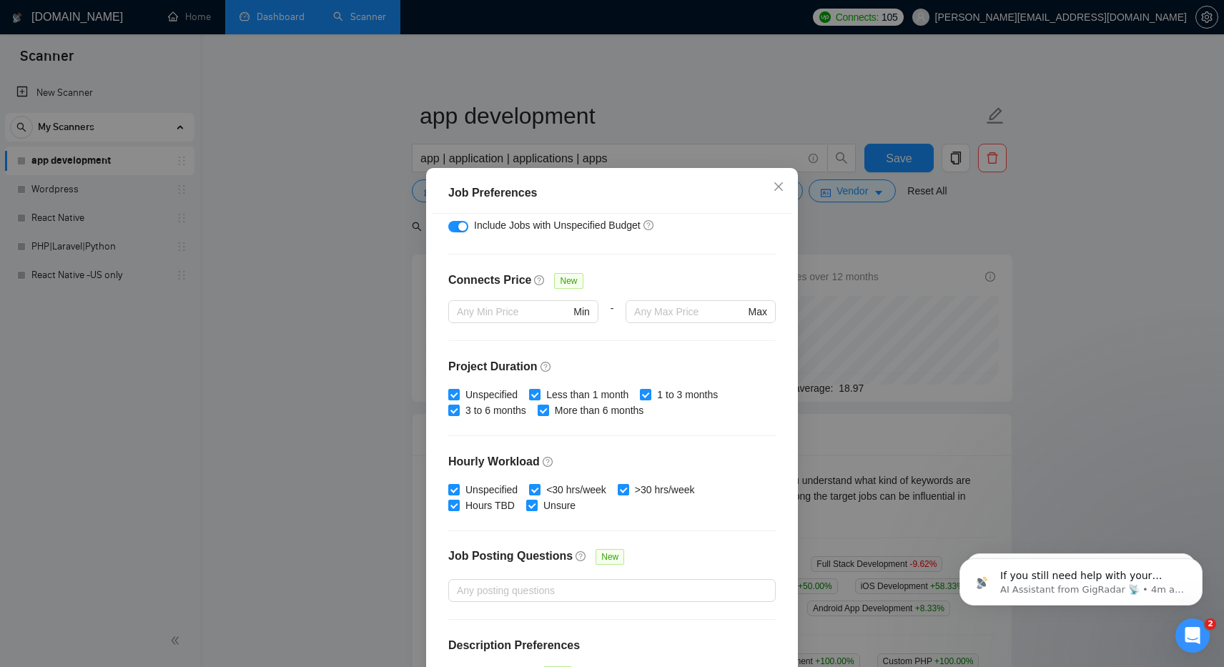
scroll to position [339, 0]
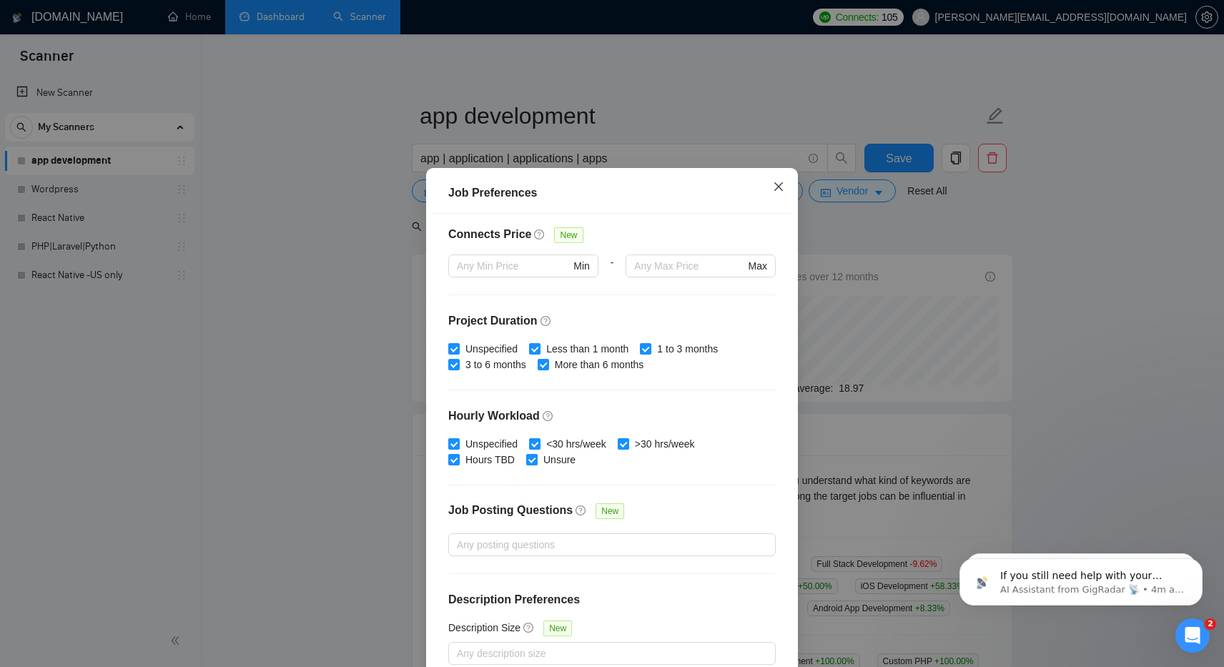
click at [783, 187] on icon "close" at bounding box center [778, 186] width 11 height 11
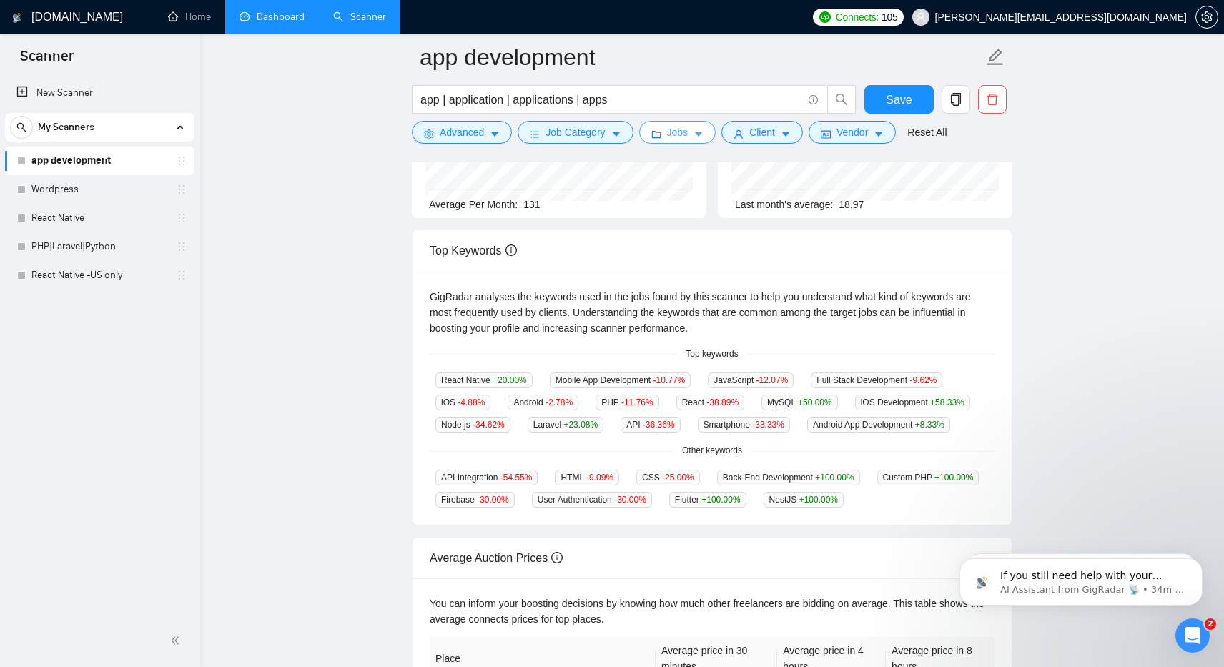
scroll to position [192, 0]
